Goal: Task Accomplishment & Management: Manage account settings

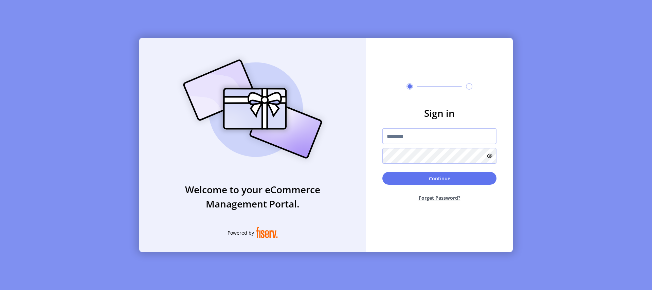
click at [437, 137] on input "text" at bounding box center [439, 136] width 114 height 16
type input "**********"
click at [418, 177] on button "Continue" at bounding box center [439, 178] width 114 height 13
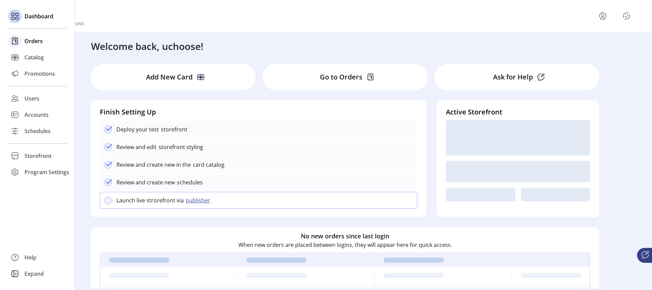
click at [40, 42] on span "Orders" at bounding box center [33, 41] width 18 height 8
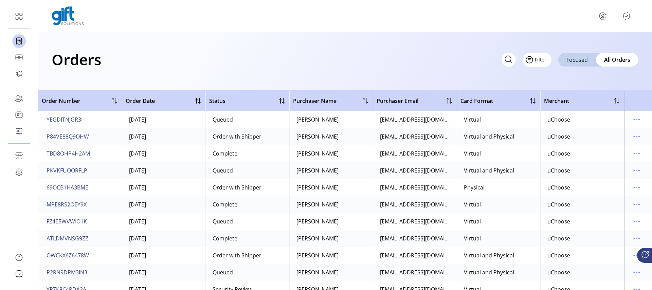
click at [547, 60] on button "Filter" at bounding box center [537, 60] width 29 height 14
click at [555, 88] on span "Status" at bounding box center [557, 85] width 56 height 5
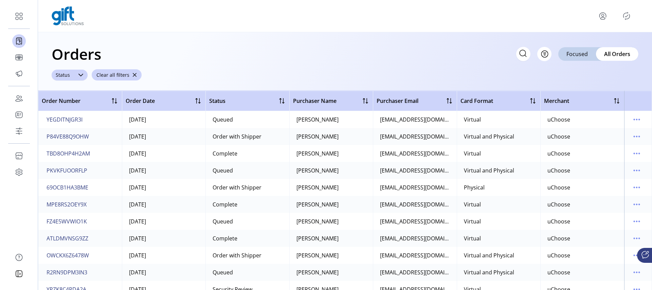
click at [77, 75] on div at bounding box center [81, 75] width 14 height 11
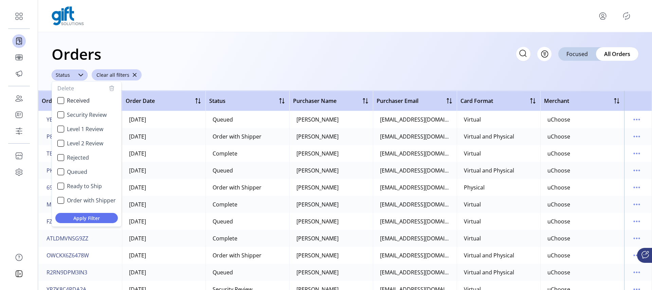
scroll to position [4, 26]
click at [88, 120] on li "Security Review" at bounding box center [86, 115] width 67 height 14
click at [94, 216] on span "Apply Filter" at bounding box center [87, 217] width 52 height 7
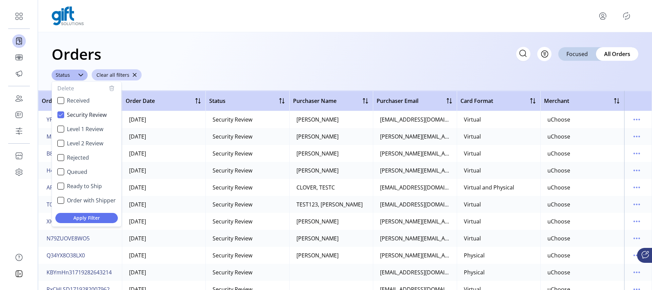
click at [315, 53] on div "Orders Filter Focused All Orders" at bounding box center [345, 54] width 587 height 24
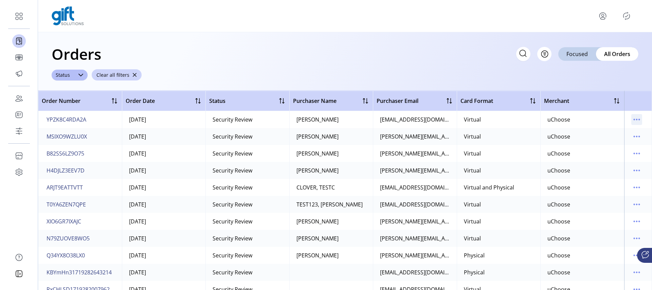
click at [636, 120] on icon "menu" at bounding box center [636, 119] width 11 height 11
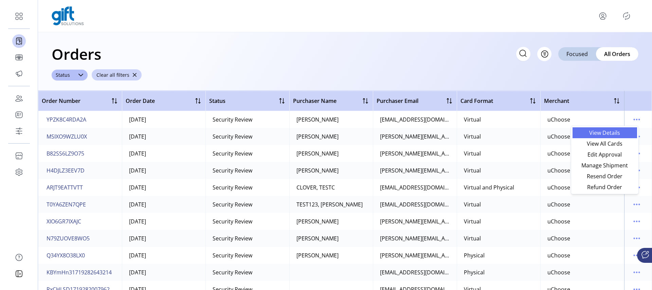
click at [608, 135] on span "View Details" at bounding box center [605, 132] width 56 height 5
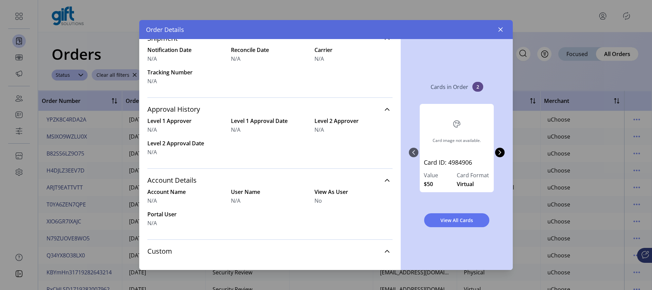
scroll to position [247, 0]
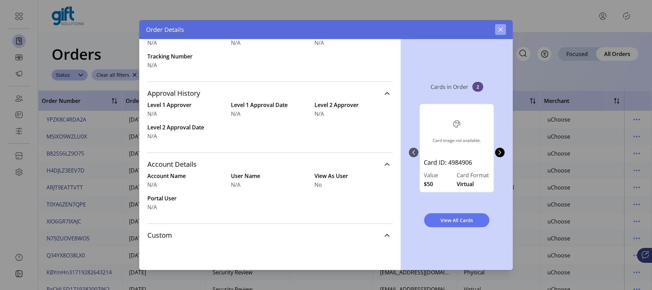
click at [503, 31] on button "button" at bounding box center [500, 29] width 11 height 11
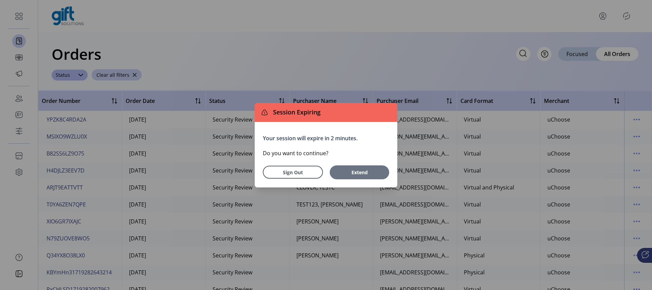
click at [347, 177] on button "Extend" at bounding box center [359, 172] width 59 height 14
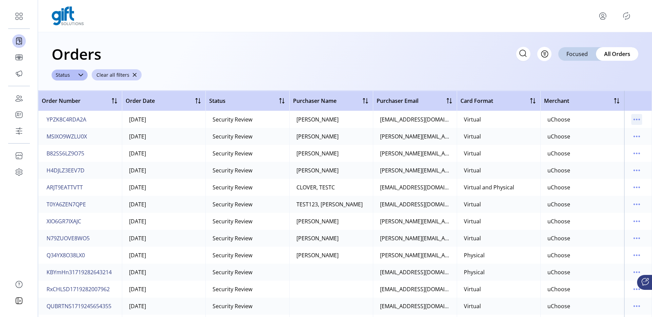
click at [632, 120] on icon "menu" at bounding box center [636, 119] width 11 height 11
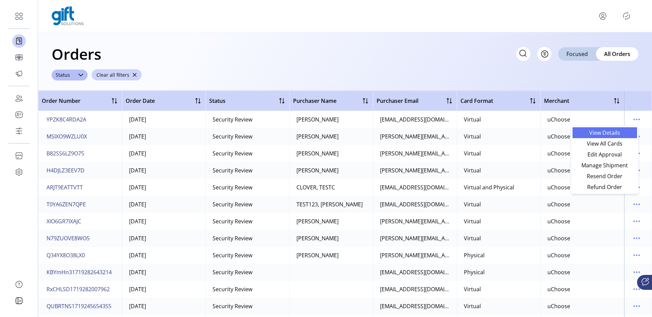
click at [612, 135] on span "View Details" at bounding box center [605, 132] width 56 height 5
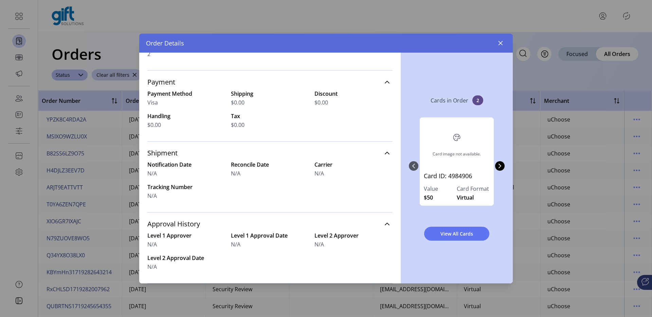
scroll to position [126, 0]
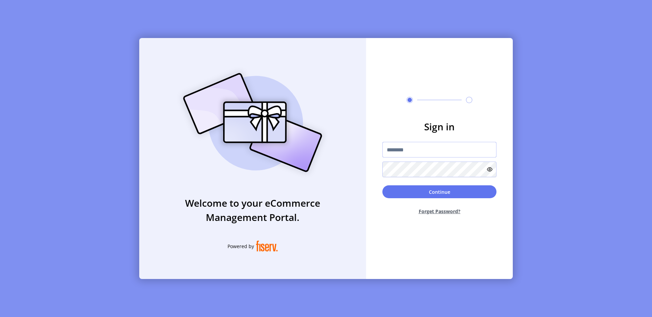
click at [428, 153] on input "text" at bounding box center [439, 150] width 114 height 16
type input "**********"
click at [444, 185] on form "**********" at bounding box center [439, 170] width 147 height 101
click at [436, 191] on button "Continue" at bounding box center [439, 191] width 114 height 13
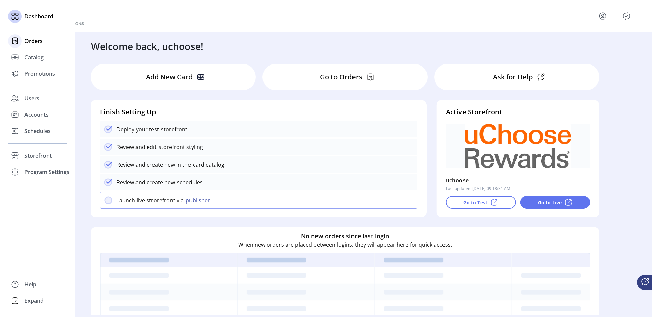
click at [32, 40] on span "Orders" at bounding box center [33, 41] width 18 height 8
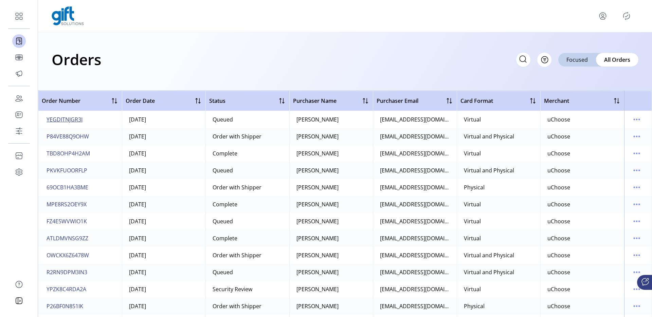
click at [65, 119] on span "YEGDITNJGR3I" at bounding box center [65, 119] width 36 height 8
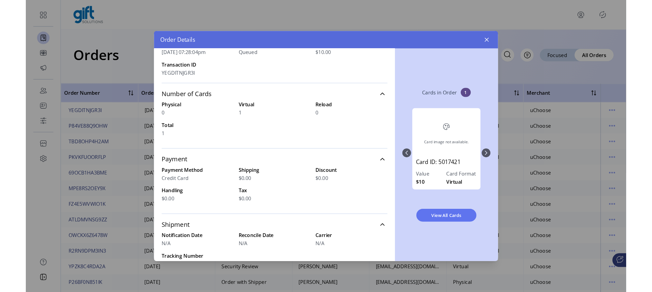
scroll to position [40, 0]
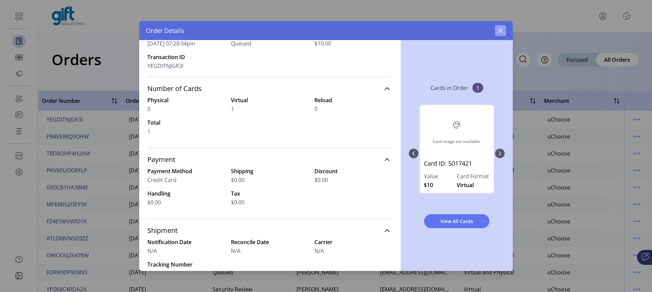
click at [501, 33] on button "button" at bounding box center [500, 30] width 11 height 11
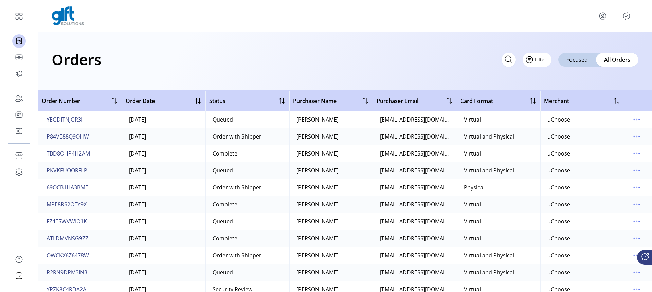
click at [542, 60] on span "Filter" at bounding box center [541, 59] width 12 height 7
click at [420, 57] on div "Orders Filter Focused All Orders" at bounding box center [345, 60] width 587 height 24
click at [632, 122] on icon "menu" at bounding box center [636, 119] width 11 height 11
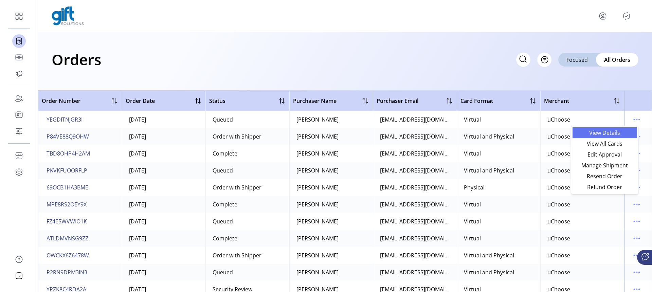
click at [620, 133] on span "View Details" at bounding box center [605, 132] width 56 height 5
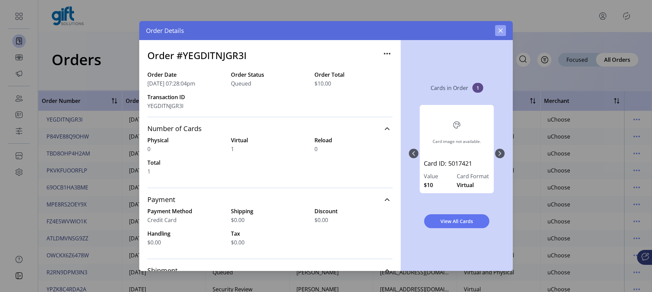
click at [500, 29] on icon "button" at bounding box center [500, 30] width 5 height 5
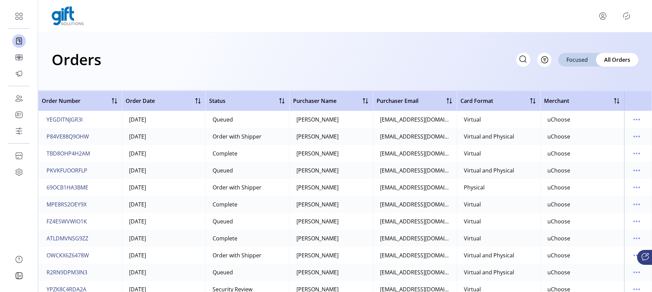
click at [515, 221] on td "Virtual" at bounding box center [499, 221] width 84 height 17
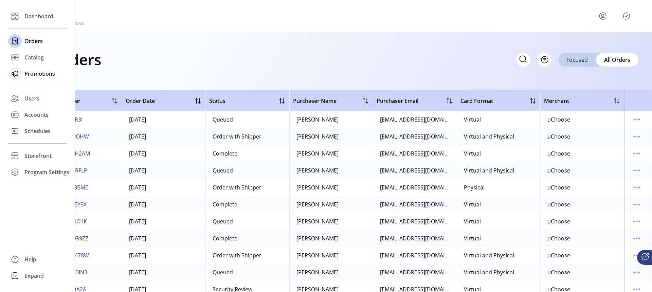
click at [31, 73] on span "Promotions" at bounding box center [39, 74] width 31 height 8
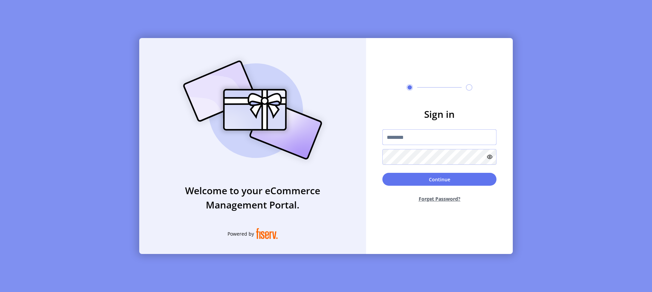
click at [408, 140] on input "text" at bounding box center [439, 137] width 114 height 16
type input "**********"
click at [396, 175] on button "Continue" at bounding box center [439, 179] width 114 height 13
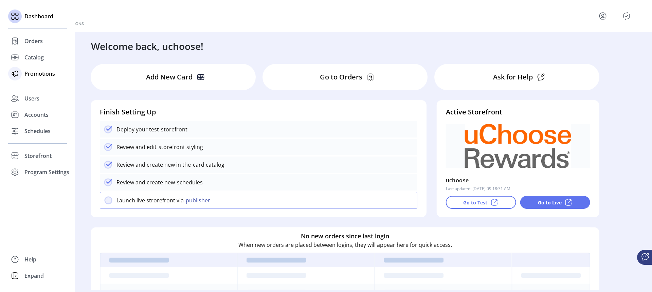
click at [38, 73] on span "Promotions" at bounding box center [39, 74] width 31 height 8
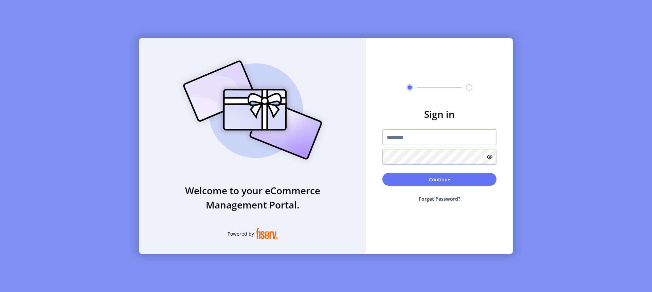
click at [390, 140] on input "text" at bounding box center [439, 137] width 114 height 16
type input "**********"
click at [413, 186] on div "Continue Forget Password?" at bounding box center [439, 190] width 114 height 35
click at [415, 181] on button "Continue" at bounding box center [439, 179] width 114 height 13
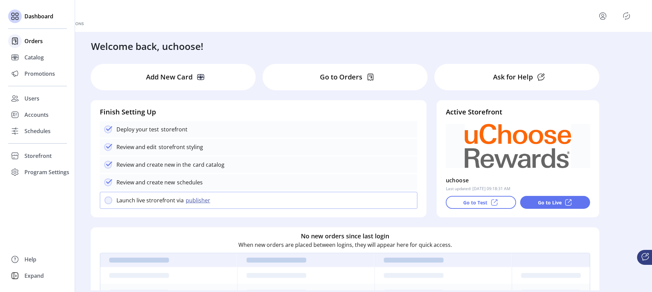
click at [38, 41] on span "Orders" at bounding box center [33, 41] width 18 height 8
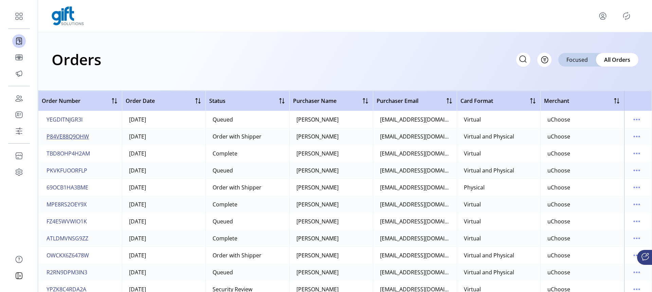
click at [89, 137] on button "P84VE88Q9OHW" at bounding box center [67, 136] width 45 height 11
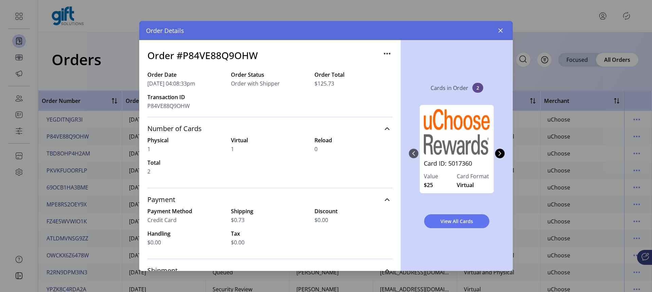
click at [228, 54] on h3 "Order #P84VE88Q9OHW" at bounding box center [202, 55] width 110 height 14
copy h3 "P84VE88Q9OHW"
